Goal: Task Accomplishment & Management: Use online tool/utility

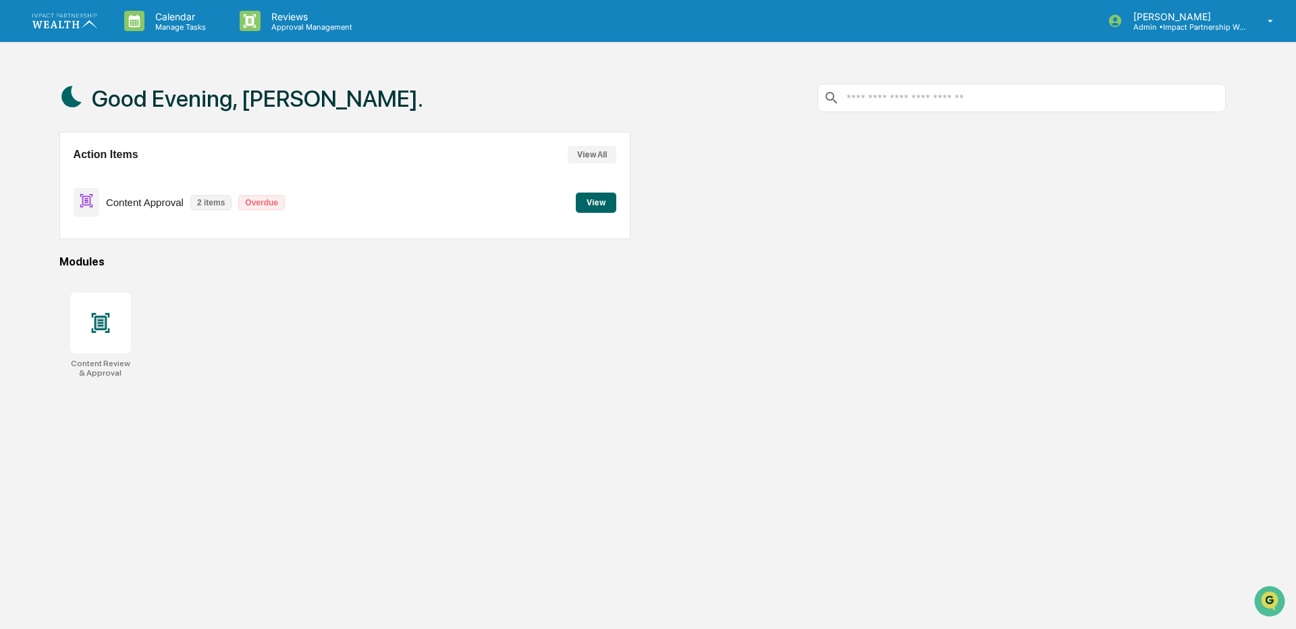
click at [606, 203] on button "View" at bounding box center [596, 202] width 41 height 20
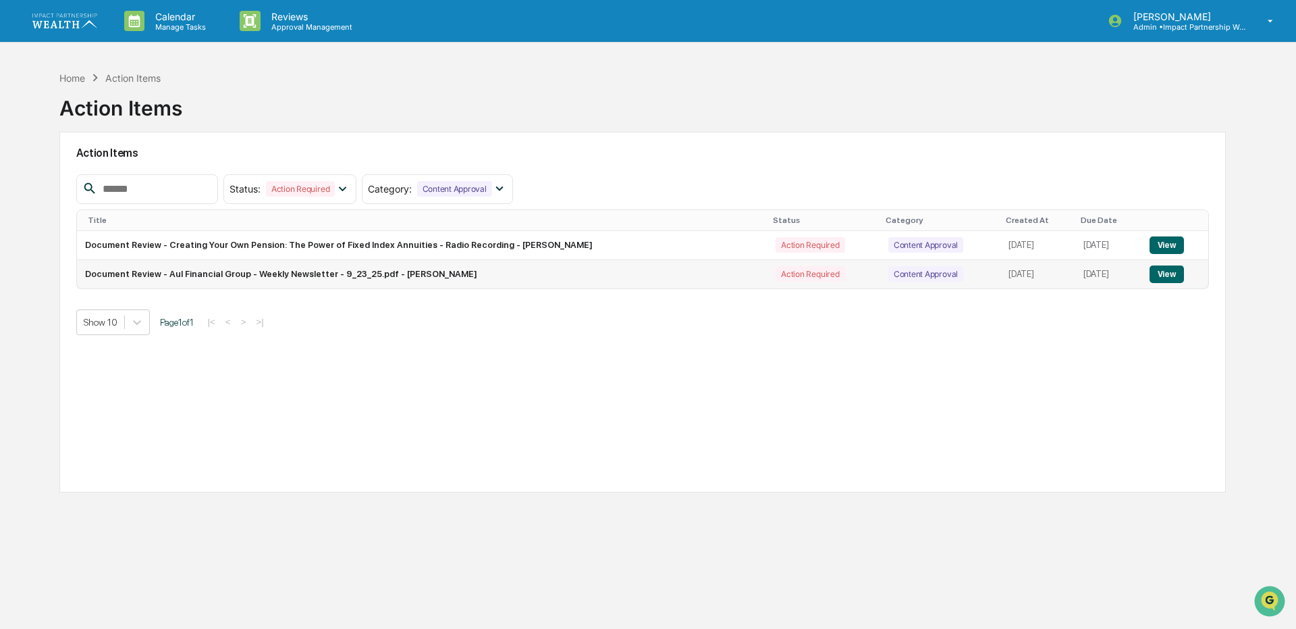
click at [1163, 265] on button "View" at bounding box center [1167, 274] width 34 height 18
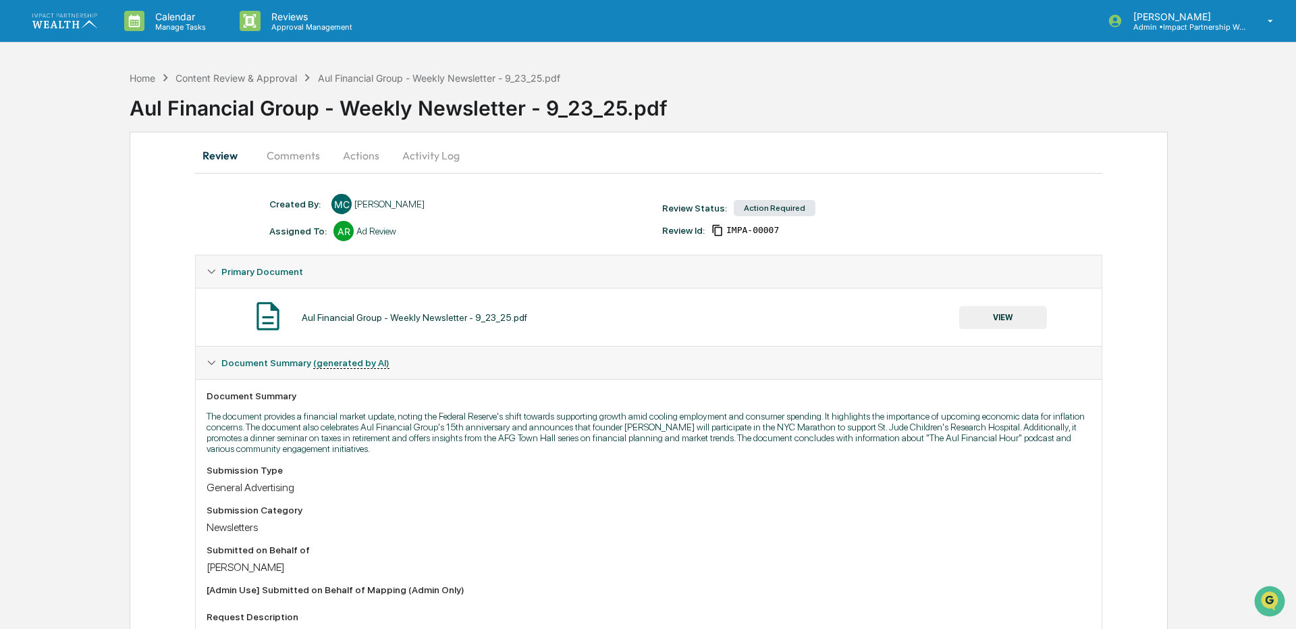
click at [1032, 325] on button "VIEW" at bounding box center [1004, 317] width 88 height 23
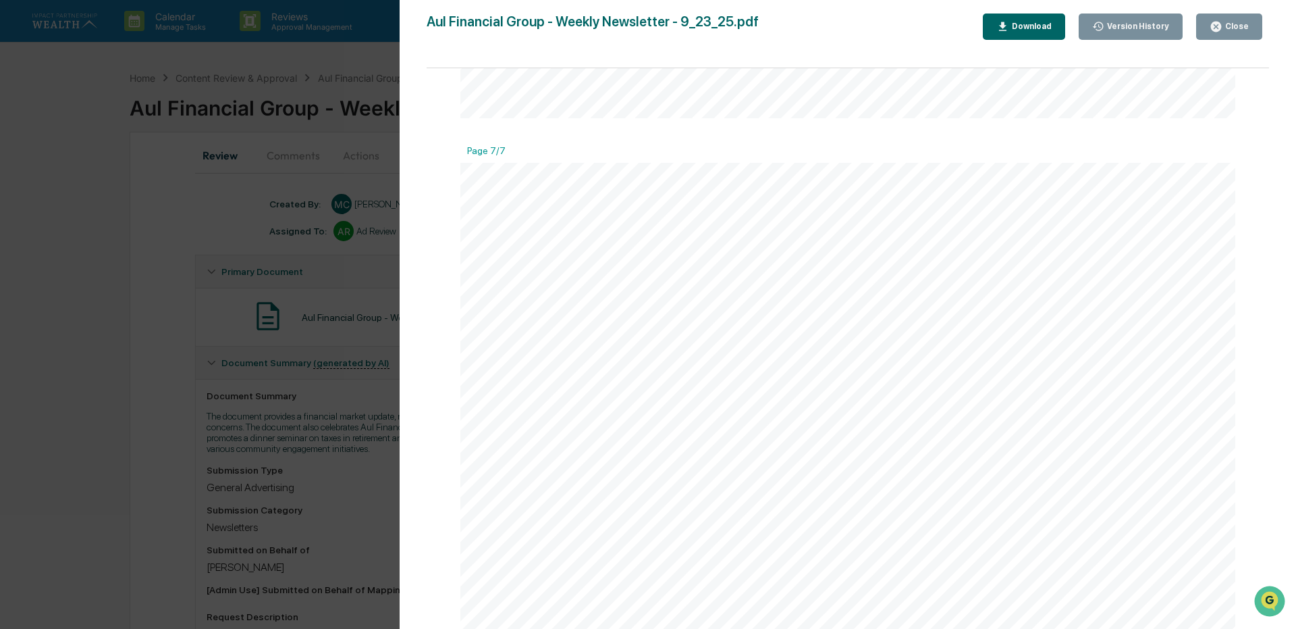
scroll to position [6929, 0]
click at [1216, 34] on button "Close" at bounding box center [1230, 27] width 66 height 26
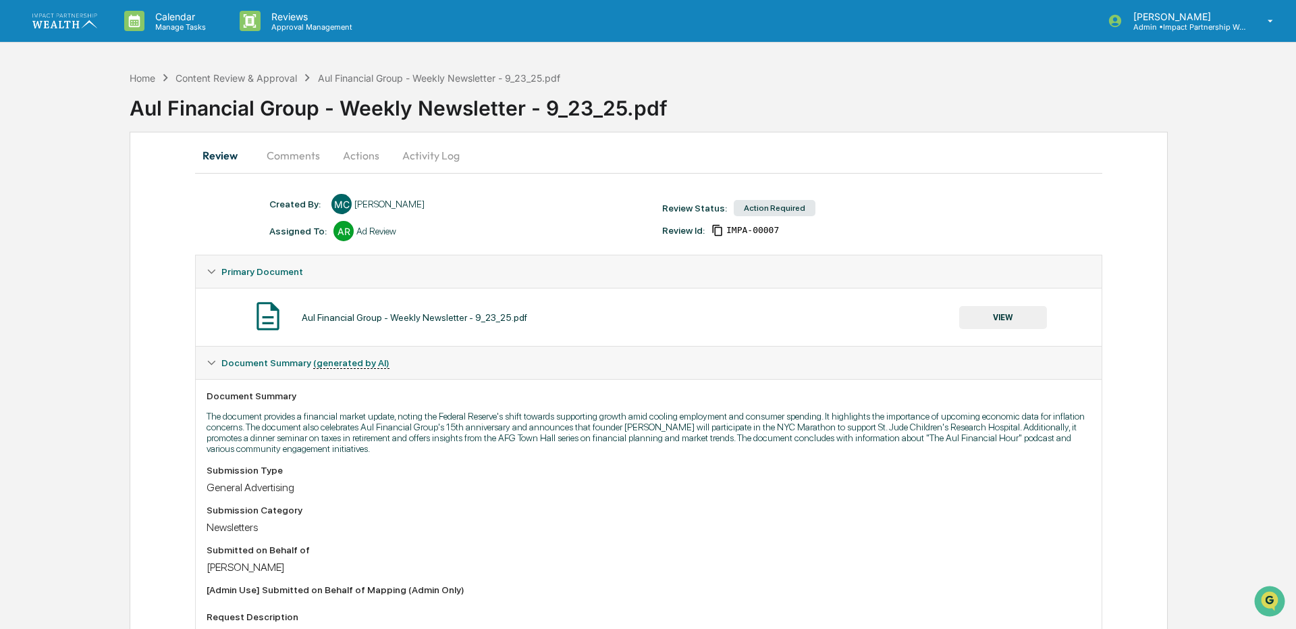
click at [311, 157] on button "Comments" at bounding box center [293, 155] width 75 height 32
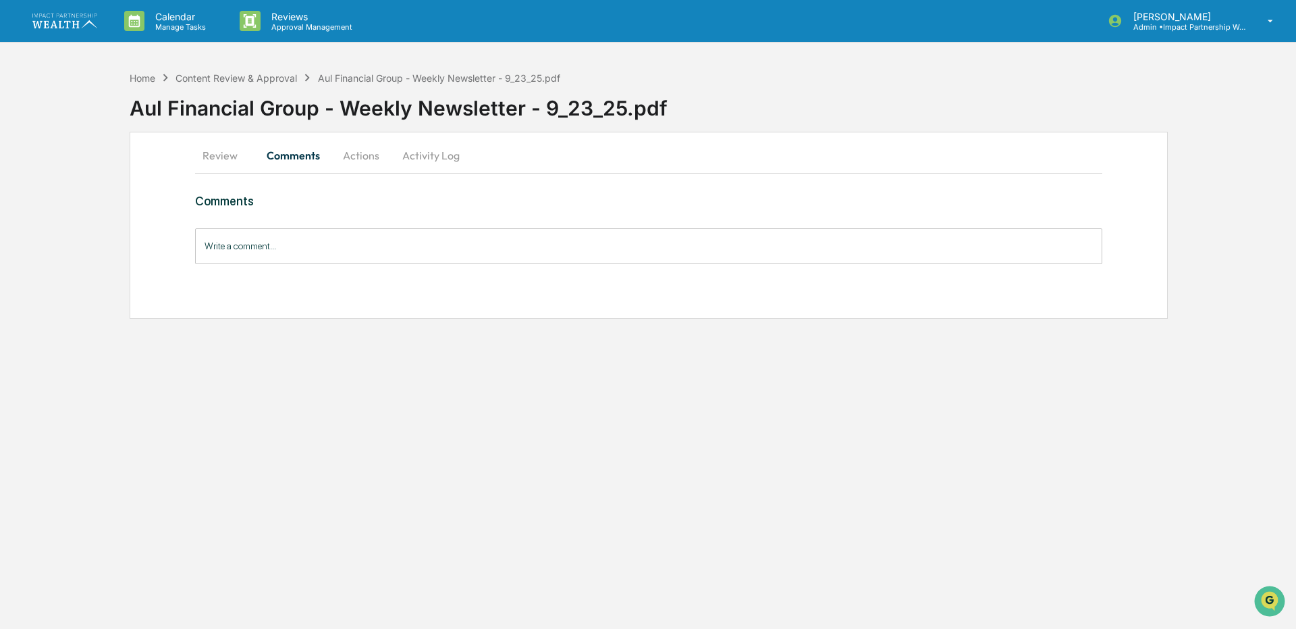
click at [367, 152] on button "Actions" at bounding box center [361, 155] width 61 height 32
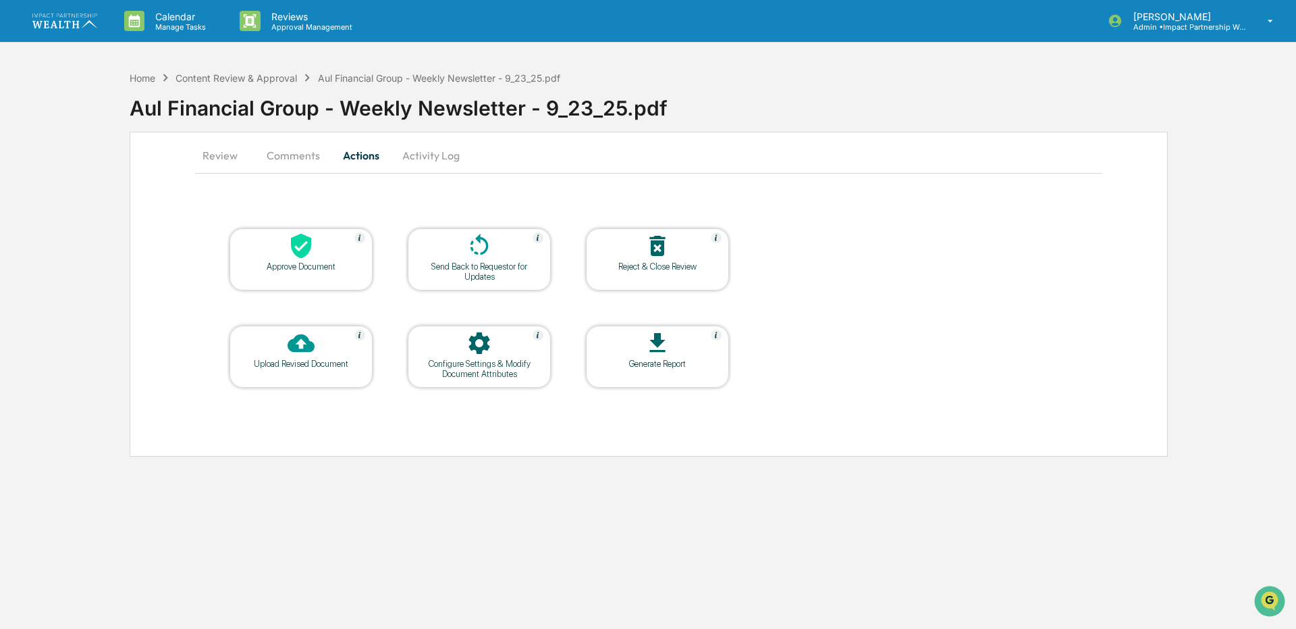
click at [324, 273] on div "Approve Document" at bounding box center [301, 259] width 143 height 62
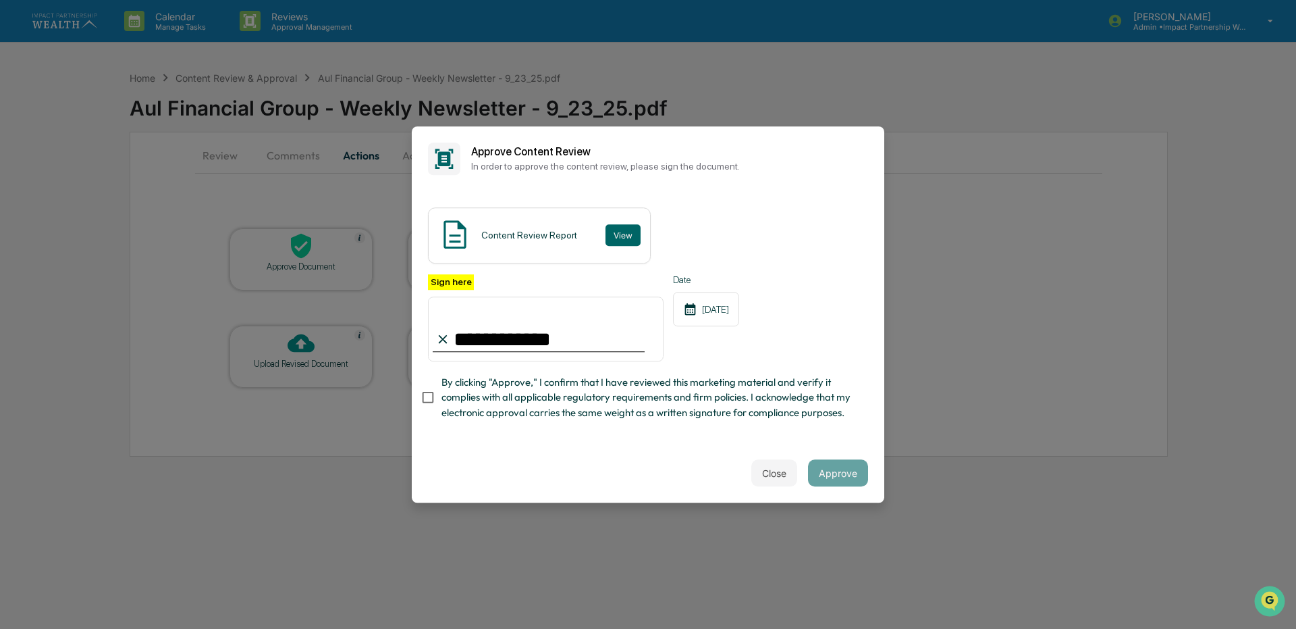
type input "**********"
click at [831, 477] on button "Approve" at bounding box center [838, 472] width 60 height 27
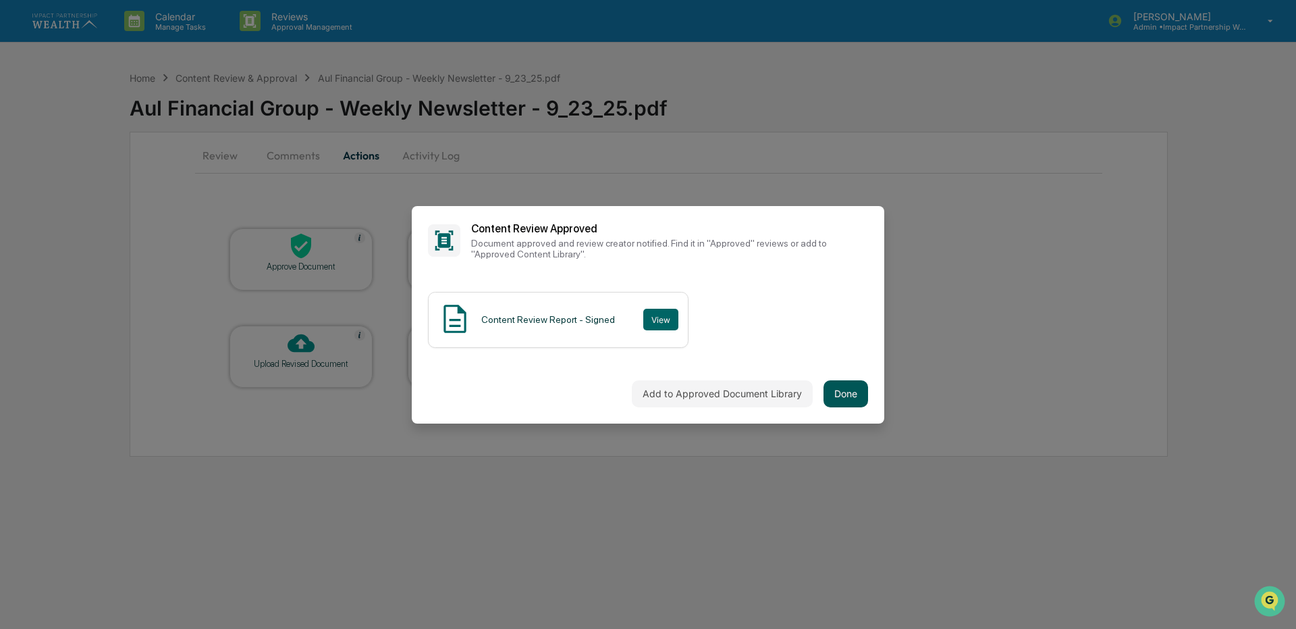
click at [858, 390] on button "Done" at bounding box center [846, 393] width 45 height 27
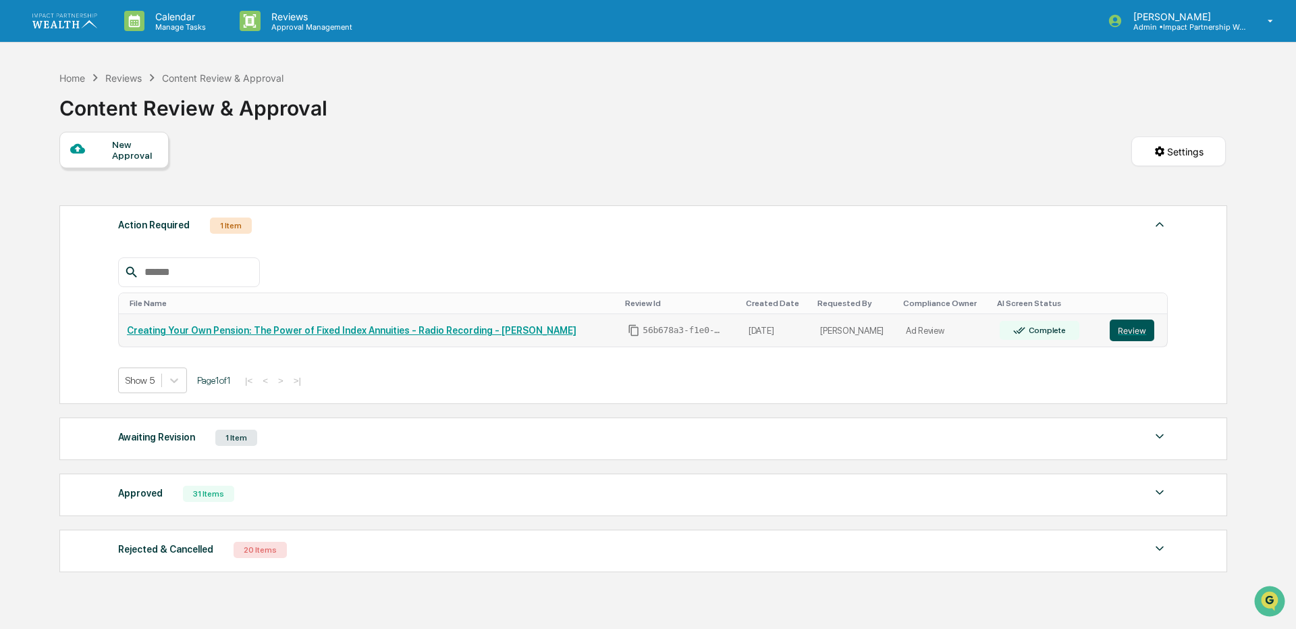
click at [1133, 327] on button "Review" at bounding box center [1132, 330] width 45 height 22
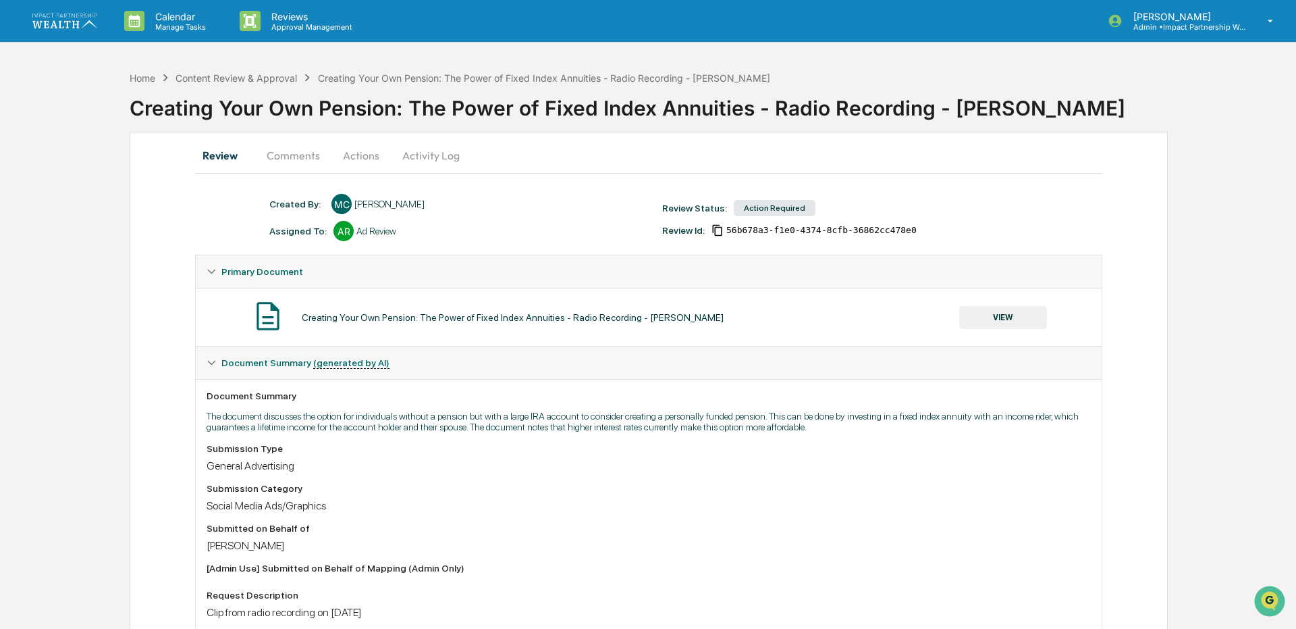
click at [997, 324] on button "VIEW" at bounding box center [1004, 317] width 88 height 23
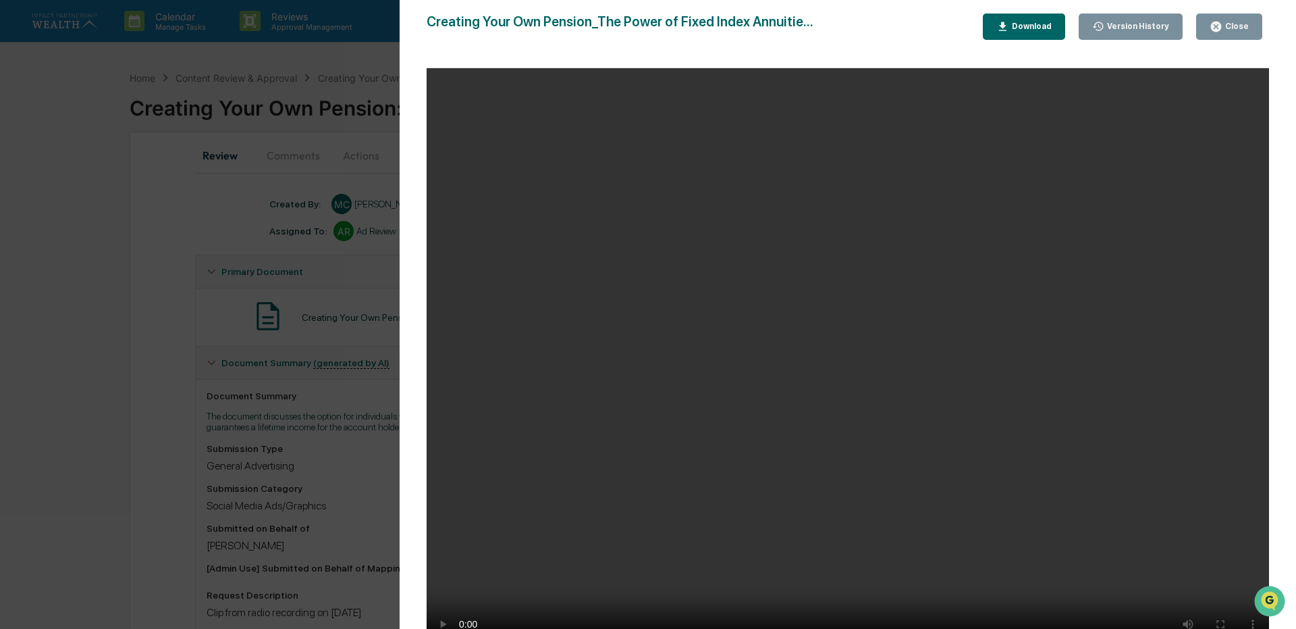
click at [1214, 28] on icon "button" at bounding box center [1216, 26] width 13 height 13
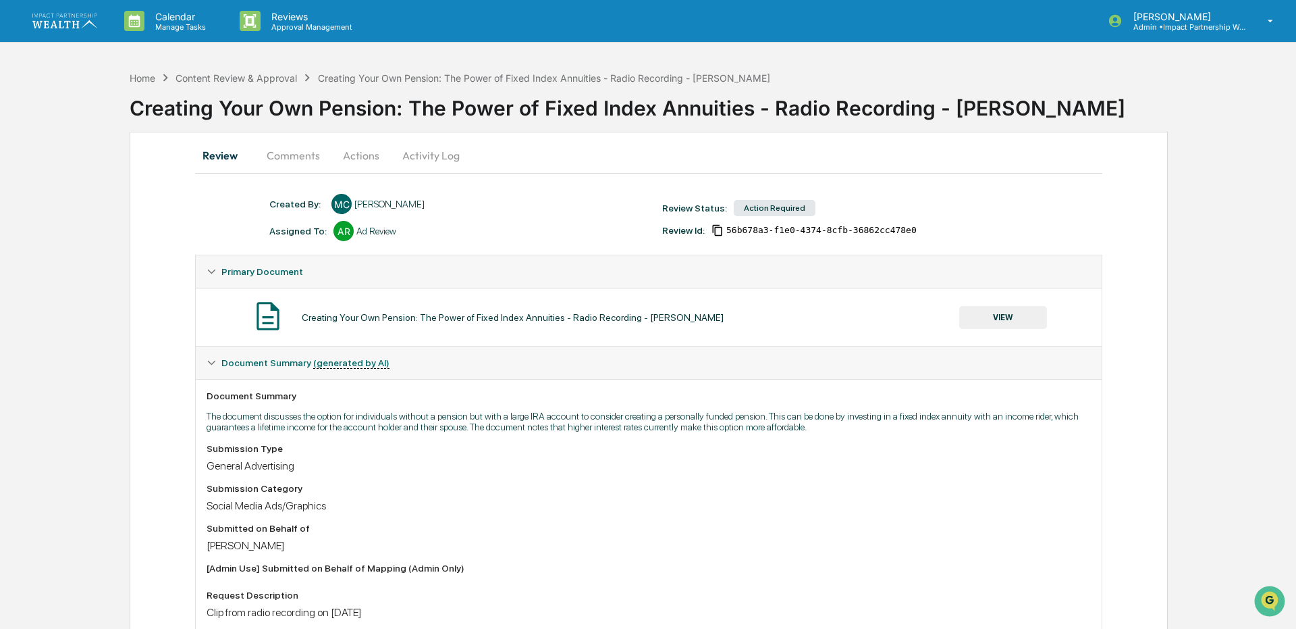
click at [358, 157] on button "Actions" at bounding box center [361, 155] width 61 height 32
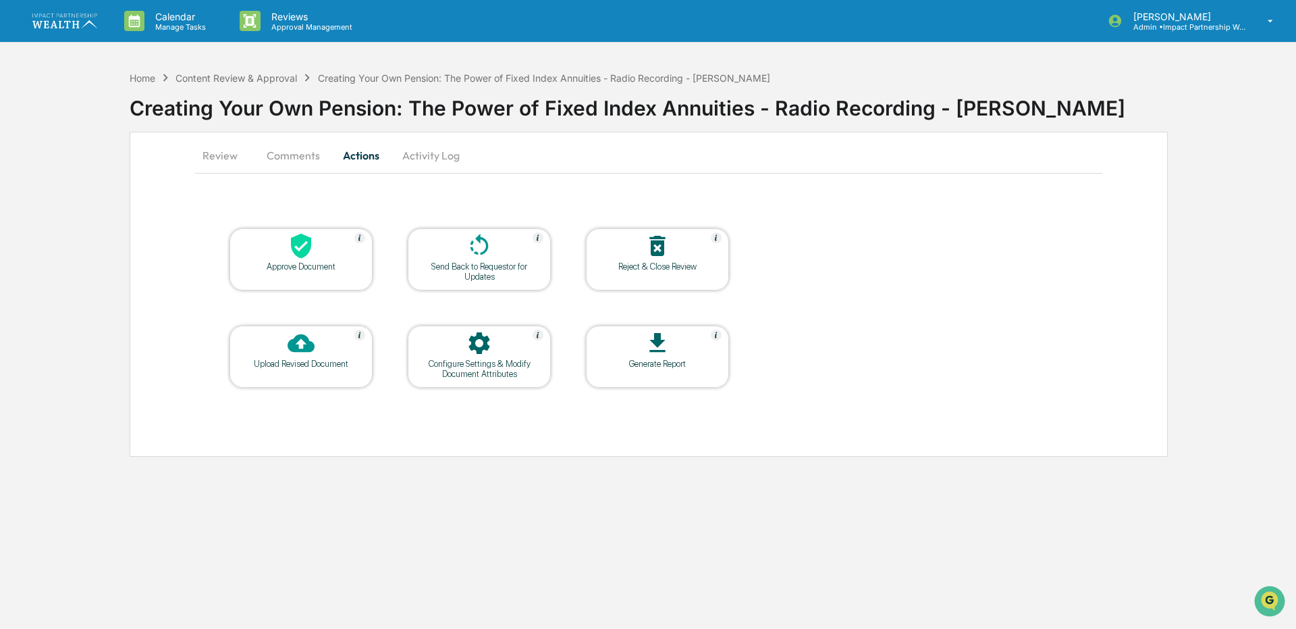
click at [477, 265] on div "Send Back to Requestor for Updates" at bounding box center [480, 271] width 122 height 20
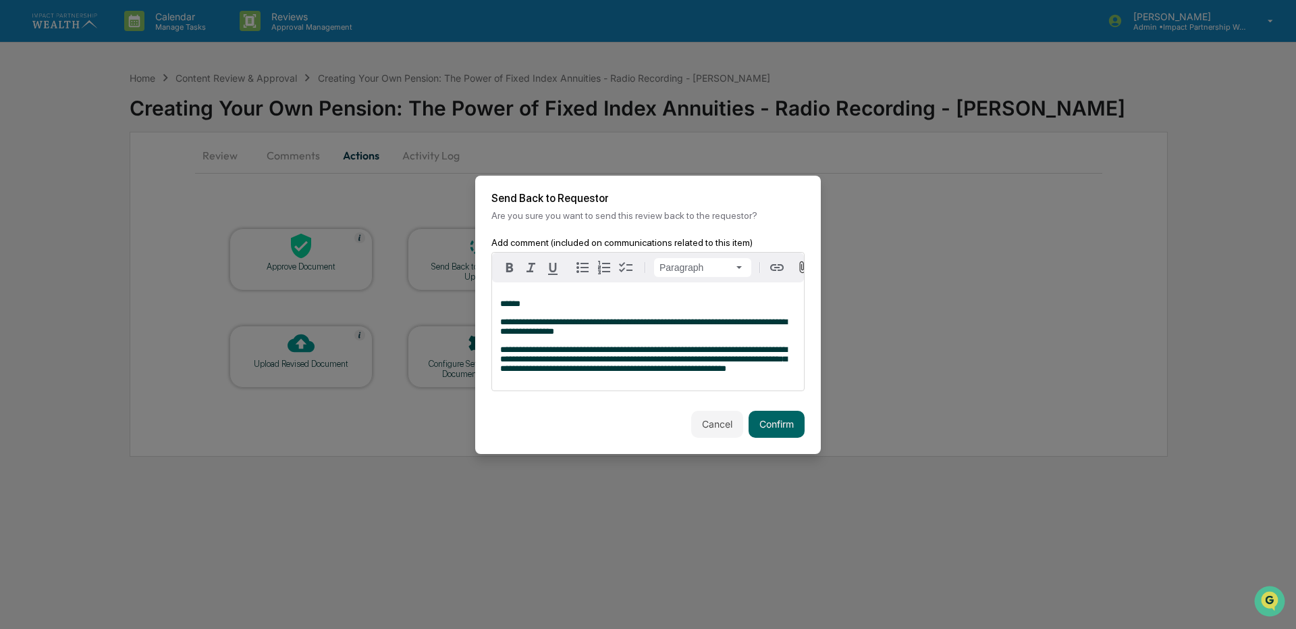
click at [550, 350] on span "**********" at bounding box center [643, 359] width 287 height 28
click at [745, 377] on div "**********" at bounding box center [648, 336] width 312 height 108
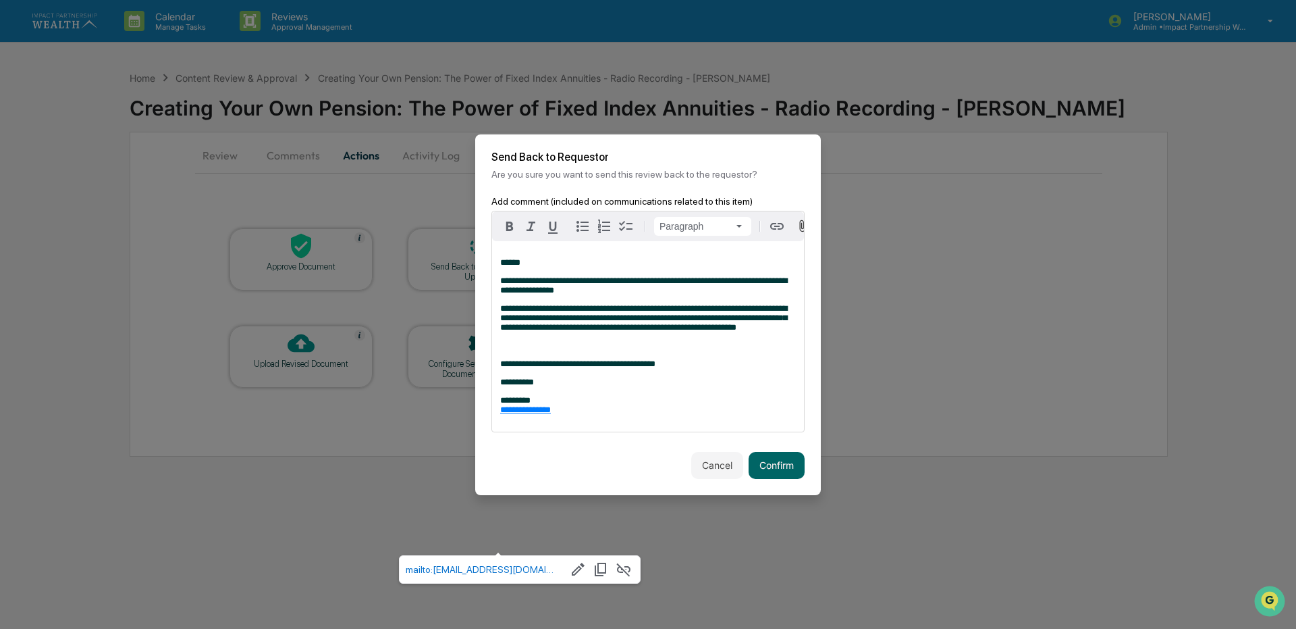
click at [741, 334] on div "**********" at bounding box center [648, 336] width 312 height 190
click at [766, 471] on button "Confirm" at bounding box center [777, 465] width 56 height 27
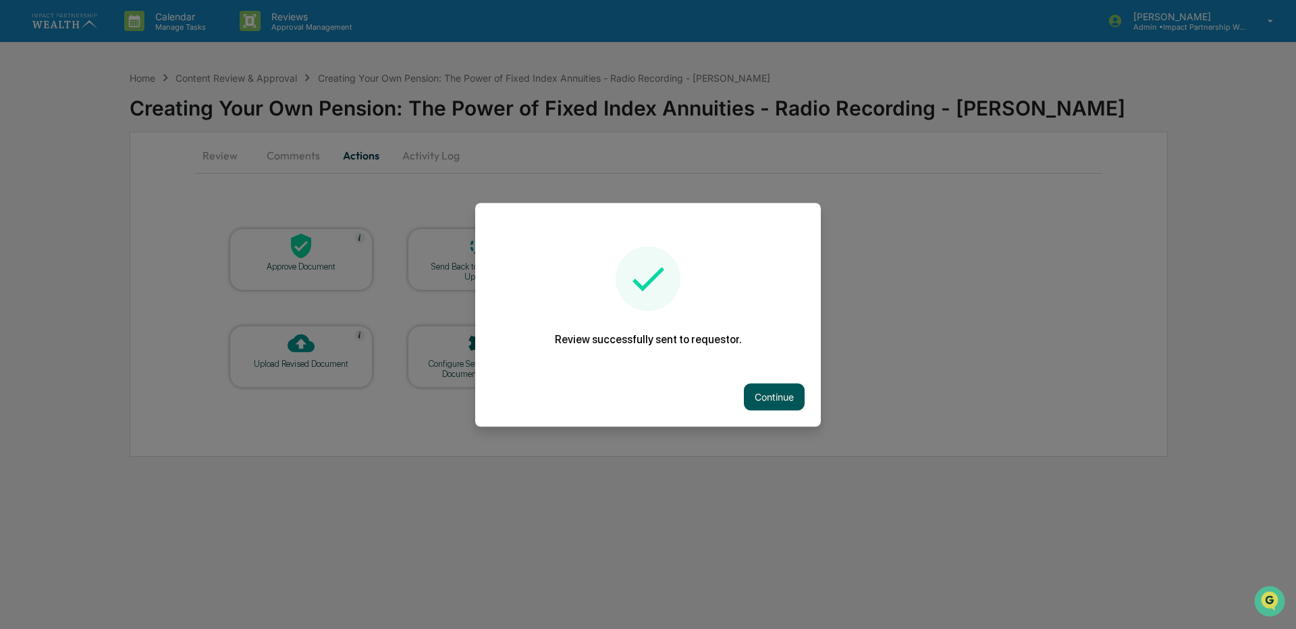
click at [773, 398] on button "Continue" at bounding box center [774, 396] width 61 height 27
